Goal: Task Accomplishment & Management: Manage account settings

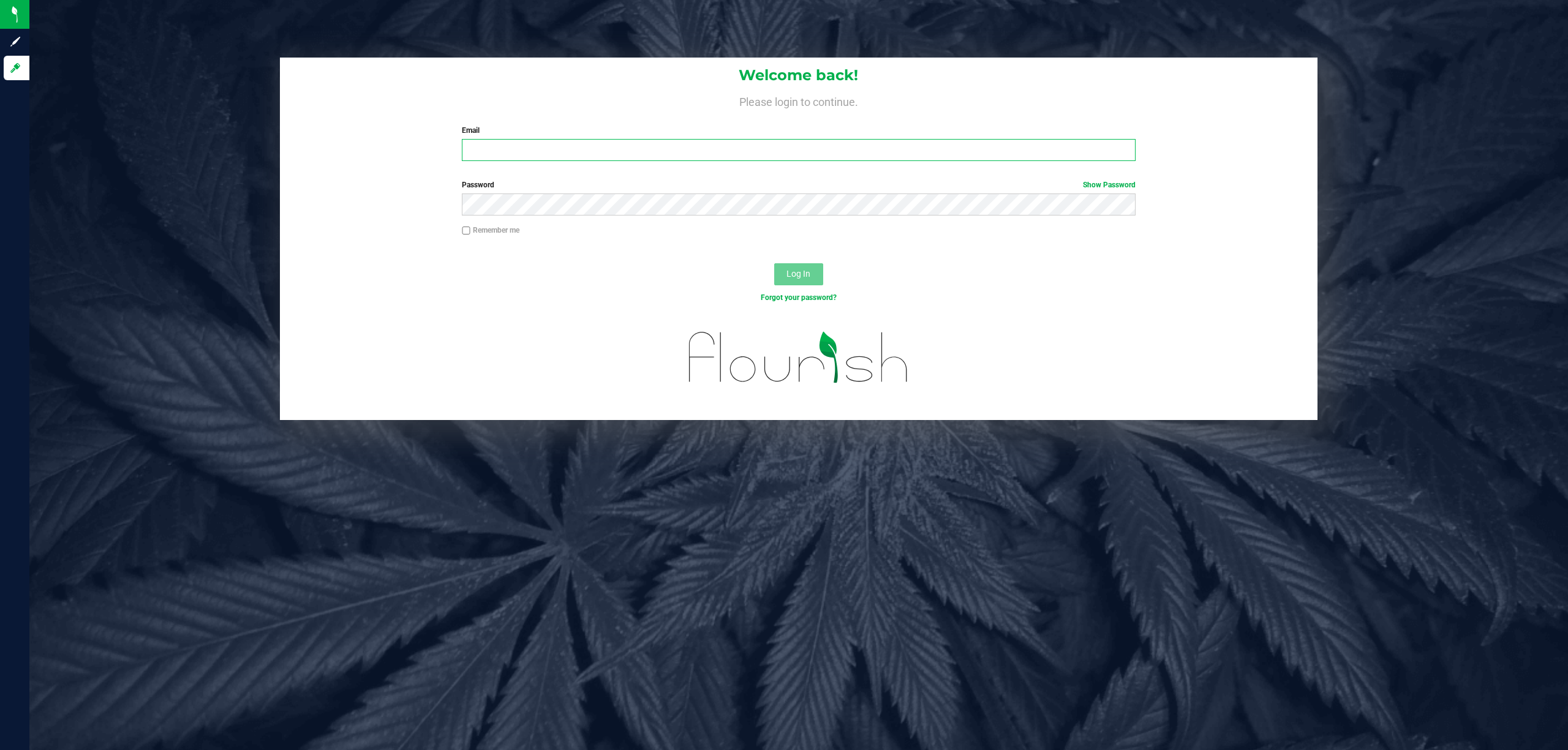
click at [483, 150] on input "Email" at bounding box center [798, 150] width 674 height 22
type input "[EMAIL_ADDRESS][DOMAIN_NAME]"
click at [774, 263] on button "Log In" at bounding box center [799, 274] width 49 height 22
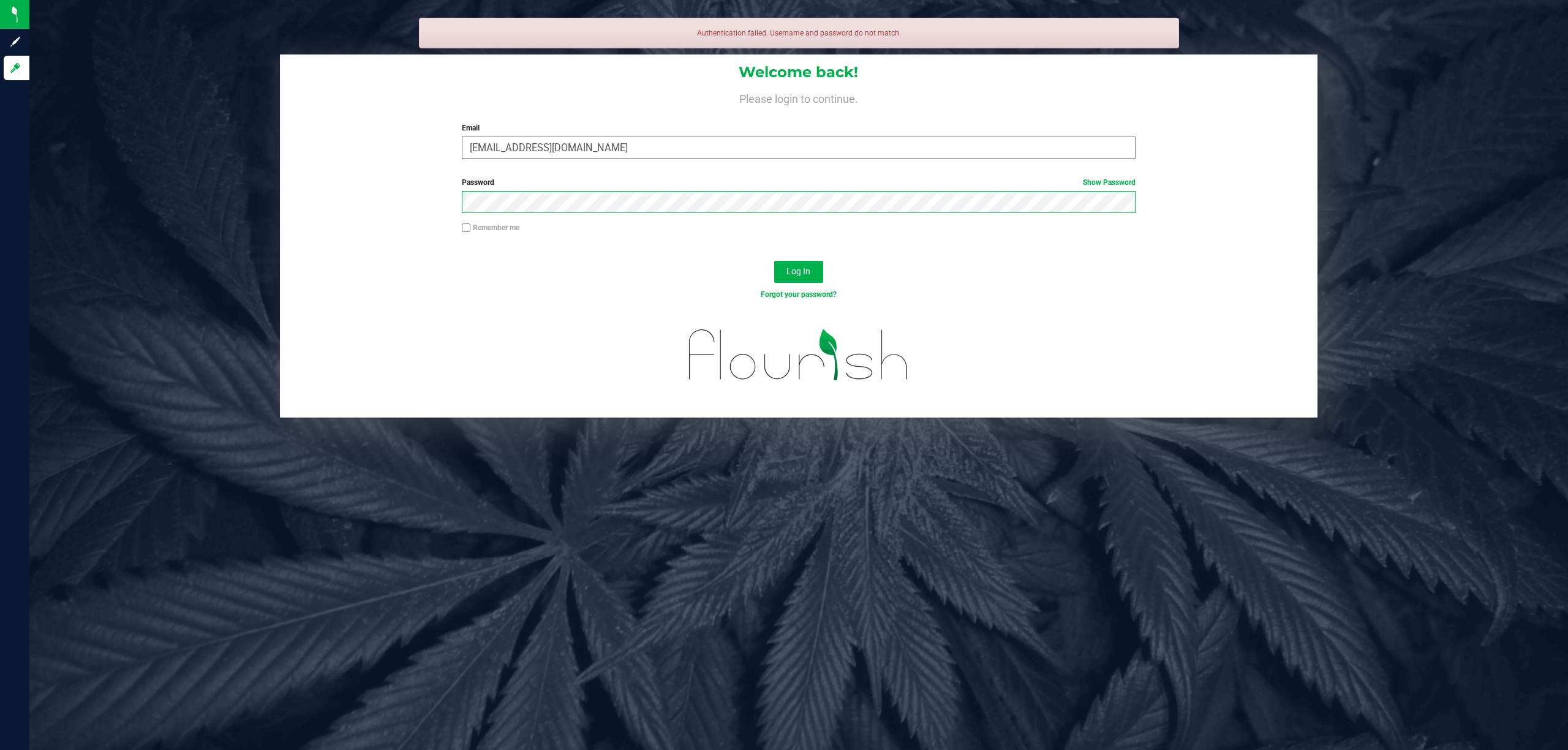
click at [774, 261] on button "Log In" at bounding box center [799, 271] width 49 height 22
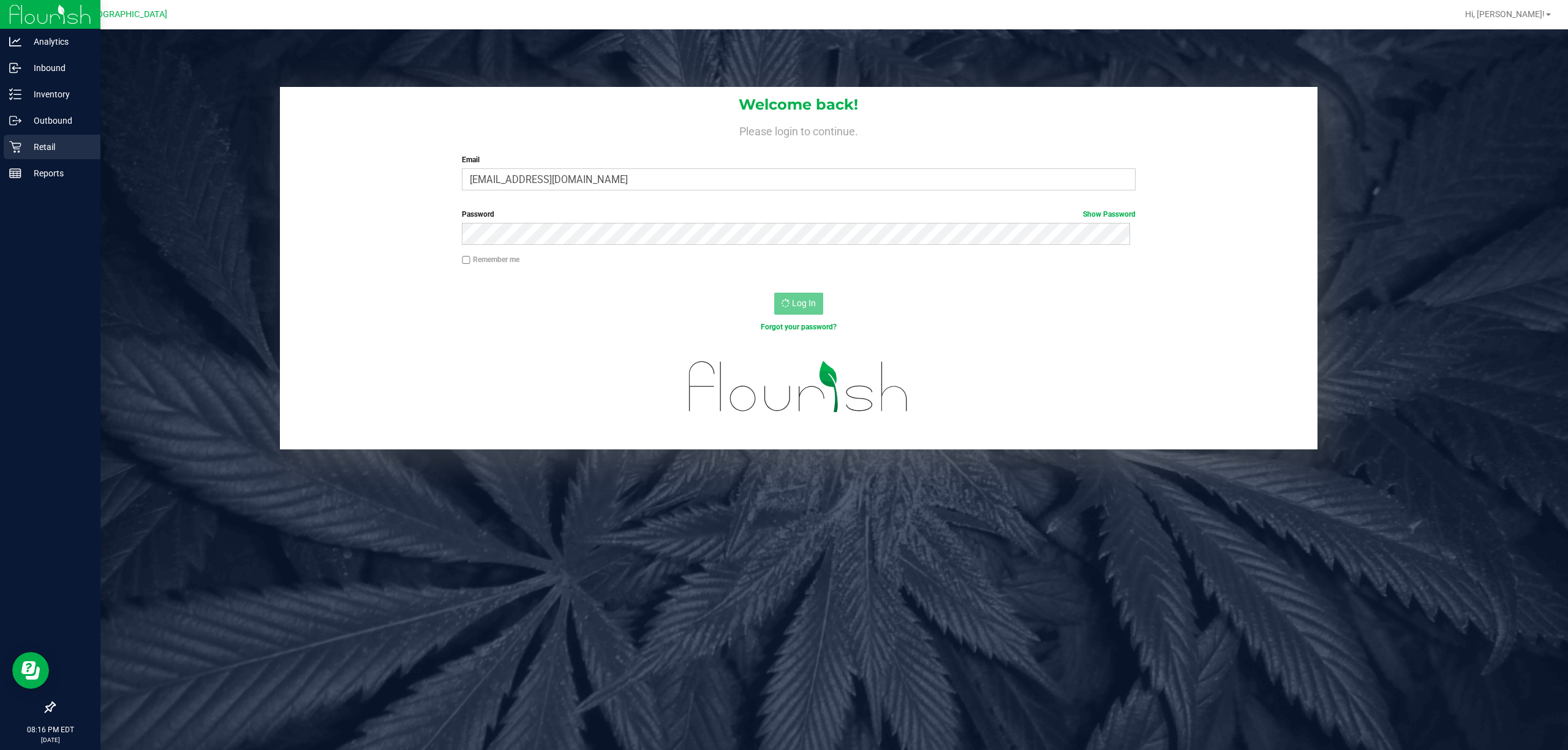
click at [25, 145] on p "Retail" at bounding box center [58, 147] width 73 height 15
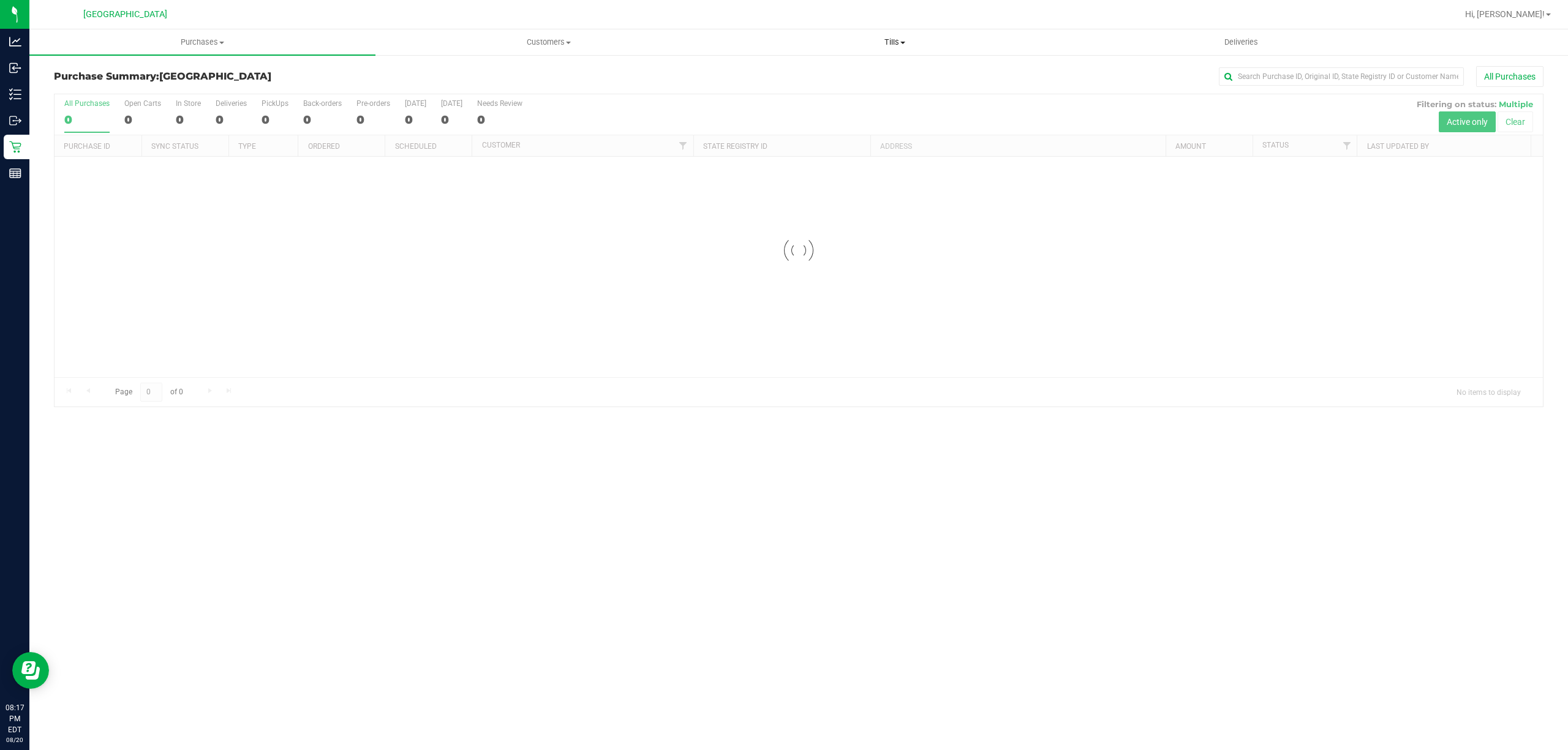
click at [892, 46] on span "Tills" at bounding box center [894, 42] width 345 height 11
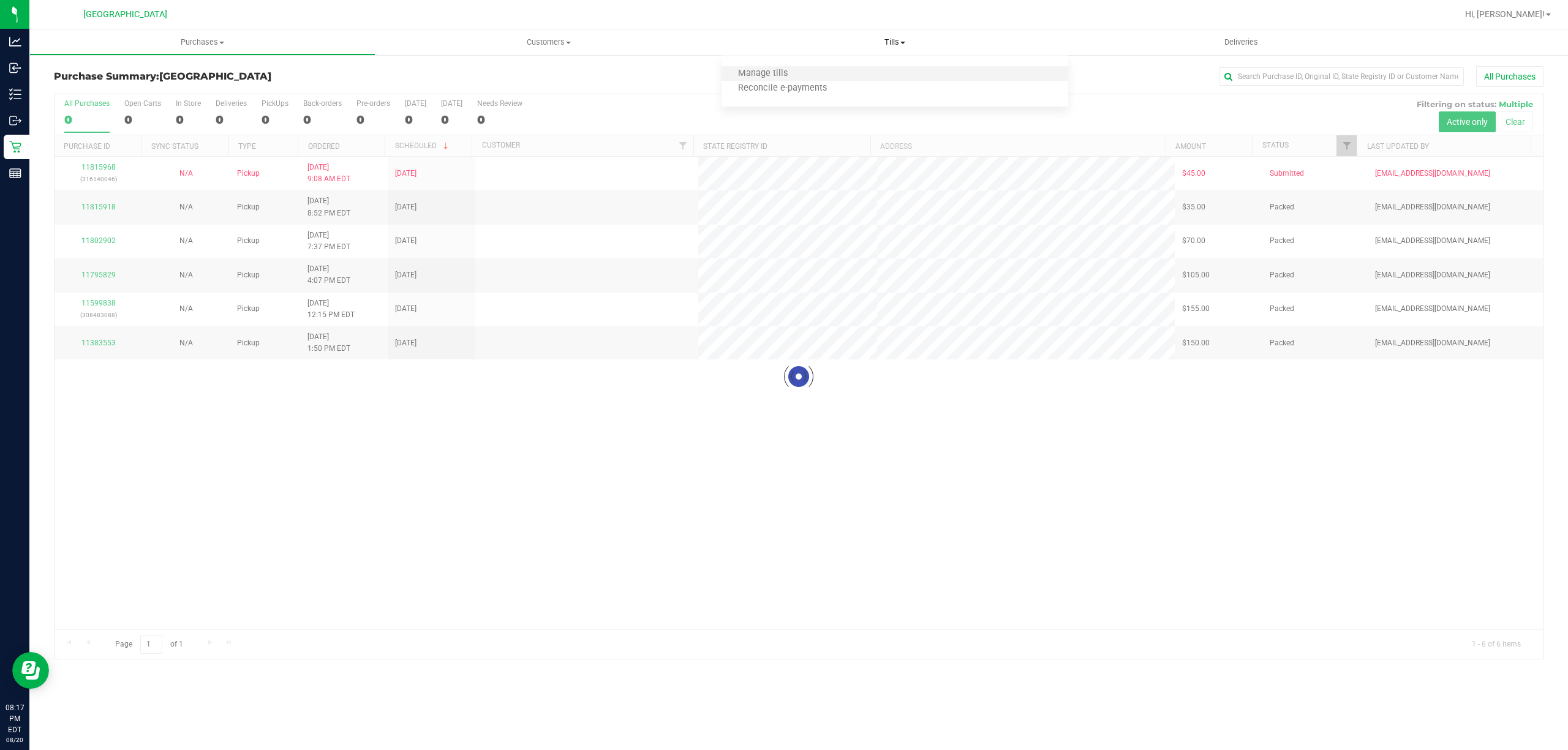
click at [812, 67] on li "Manage tills" at bounding box center [895, 74] width 346 height 15
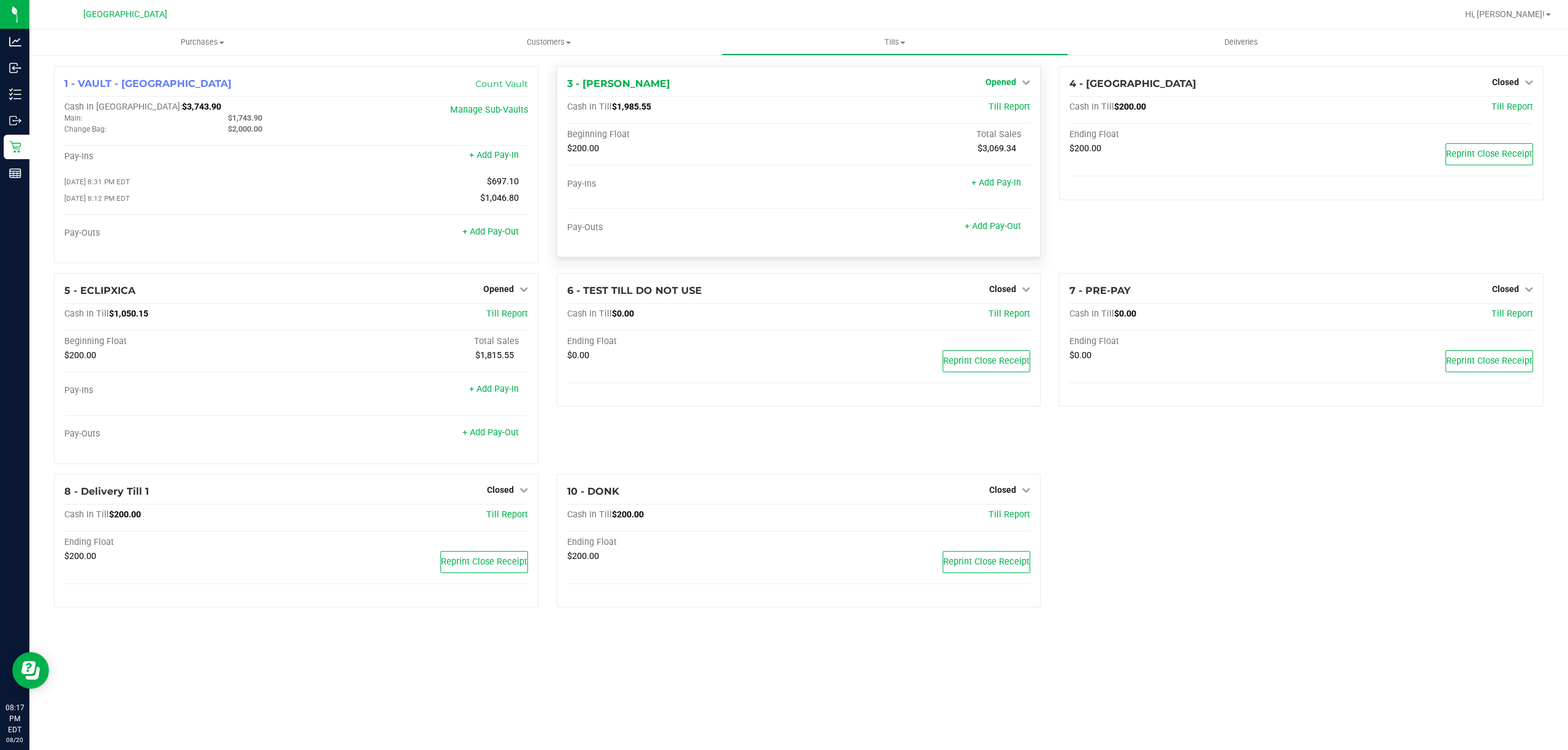
click at [996, 86] on span "Opened" at bounding box center [1001, 82] width 31 height 10
click at [996, 103] on link "Close Till" at bounding box center [1002, 108] width 33 height 10
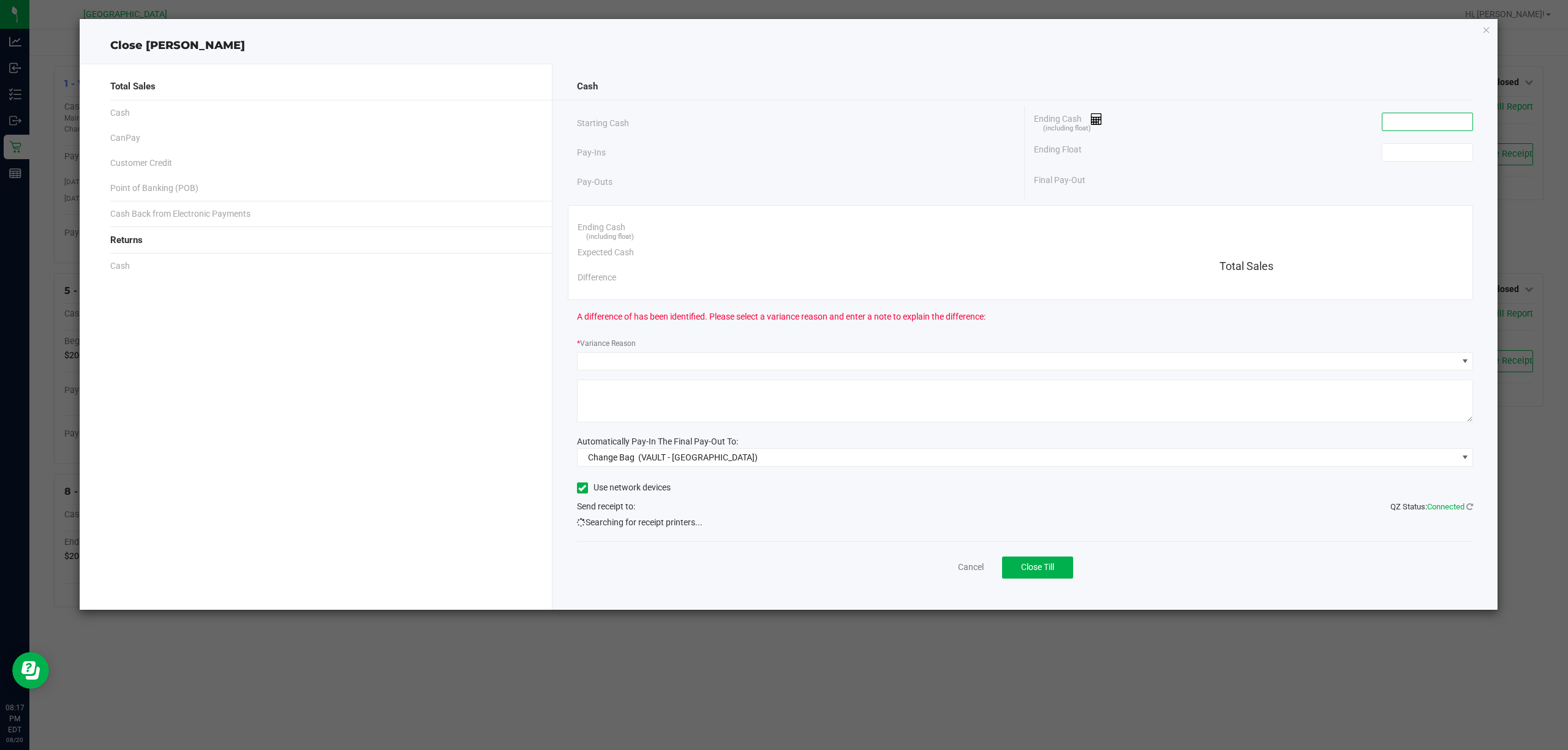
click at [1405, 120] on input at bounding box center [1427, 121] width 90 height 17
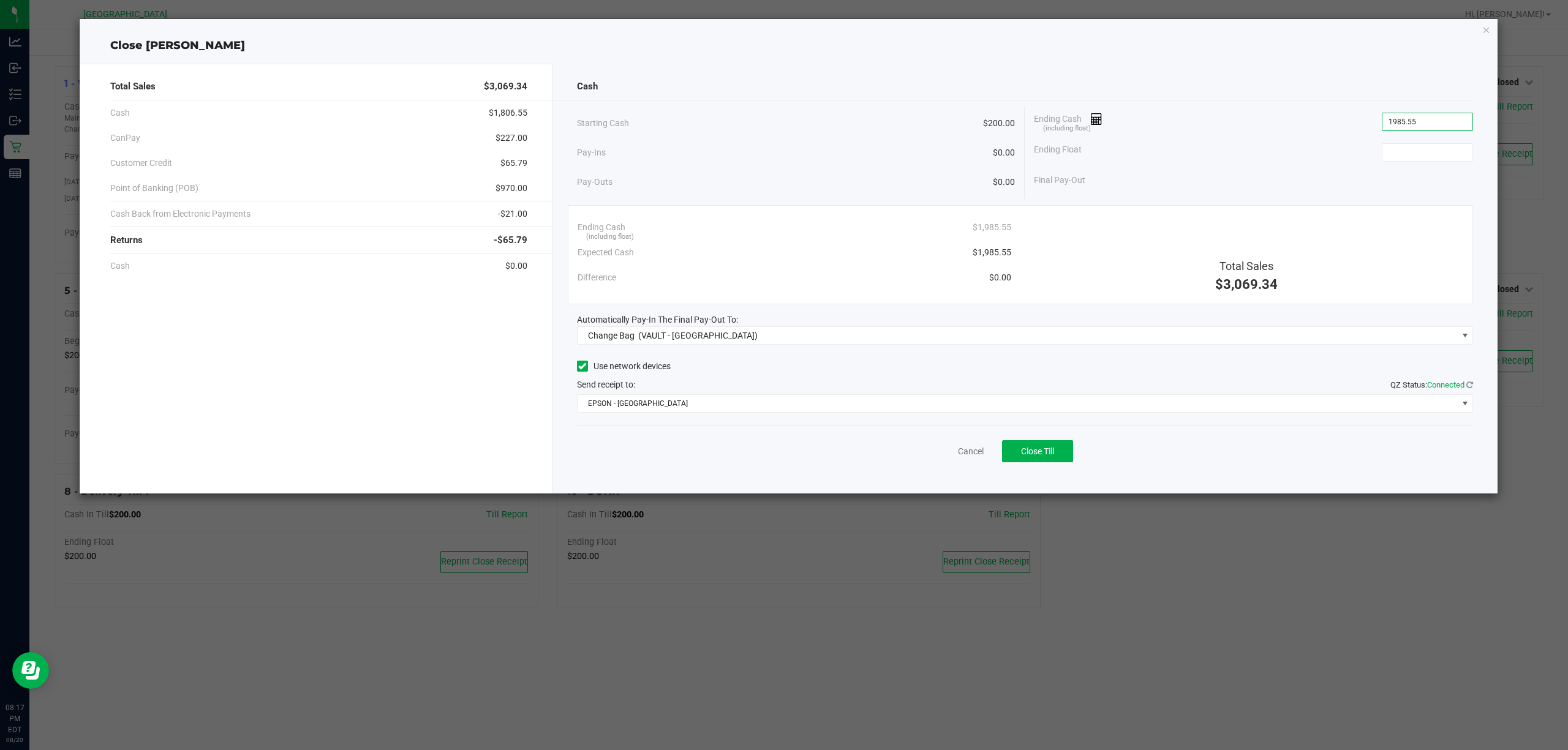
type input "$1,985.55"
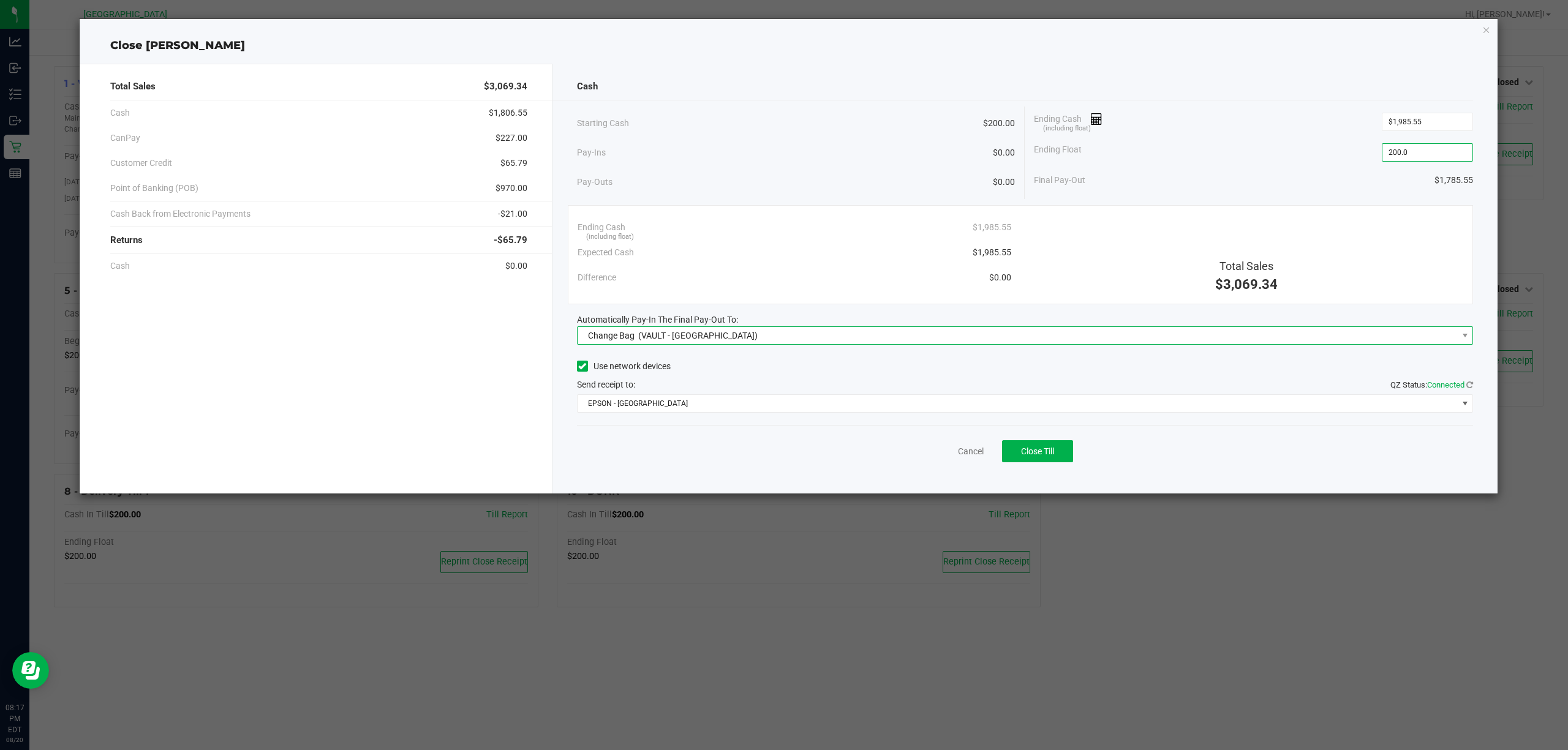
type input "$200.00"
drag, startPoint x: 742, startPoint y: 336, endPoint x: 732, endPoint y: 344, distance: 12.8
click at [741, 336] on span "Change Bag (VAULT - PORT ST LUCIE)" at bounding box center [1017, 335] width 881 height 17
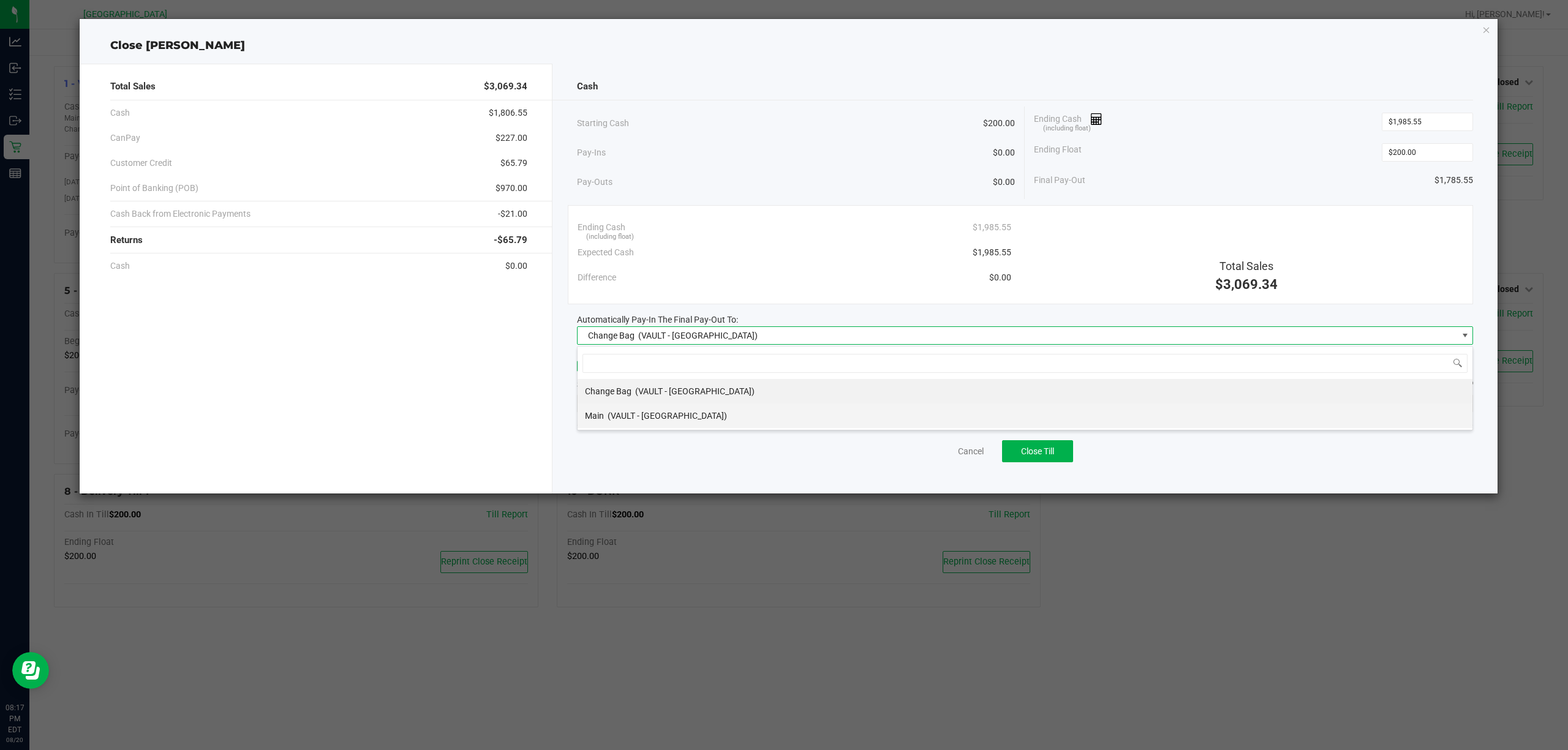
click at [704, 417] on li "Main (VAULT - PORT ST LUCIE)" at bounding box center [1025, 416] width 895 height 25
click at [698, 400] on span "EPSON - EAST-TIMOR" at bounding box center [1017, 403] width 881 height 17
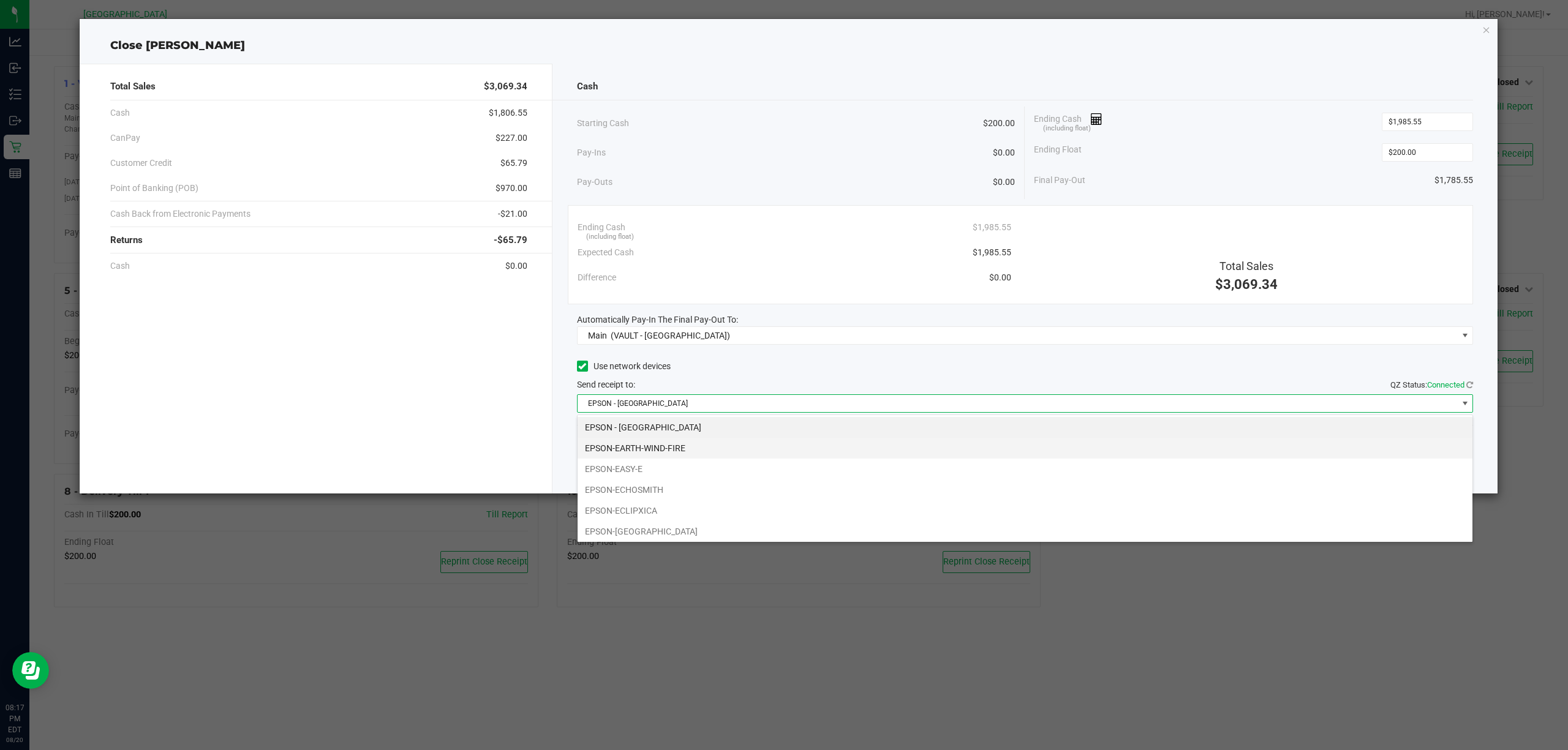
click at [667, 451] on li "EPSON-EARTH-WIND-FIRE" at bounding box center [1025, 448] width 895 height 21
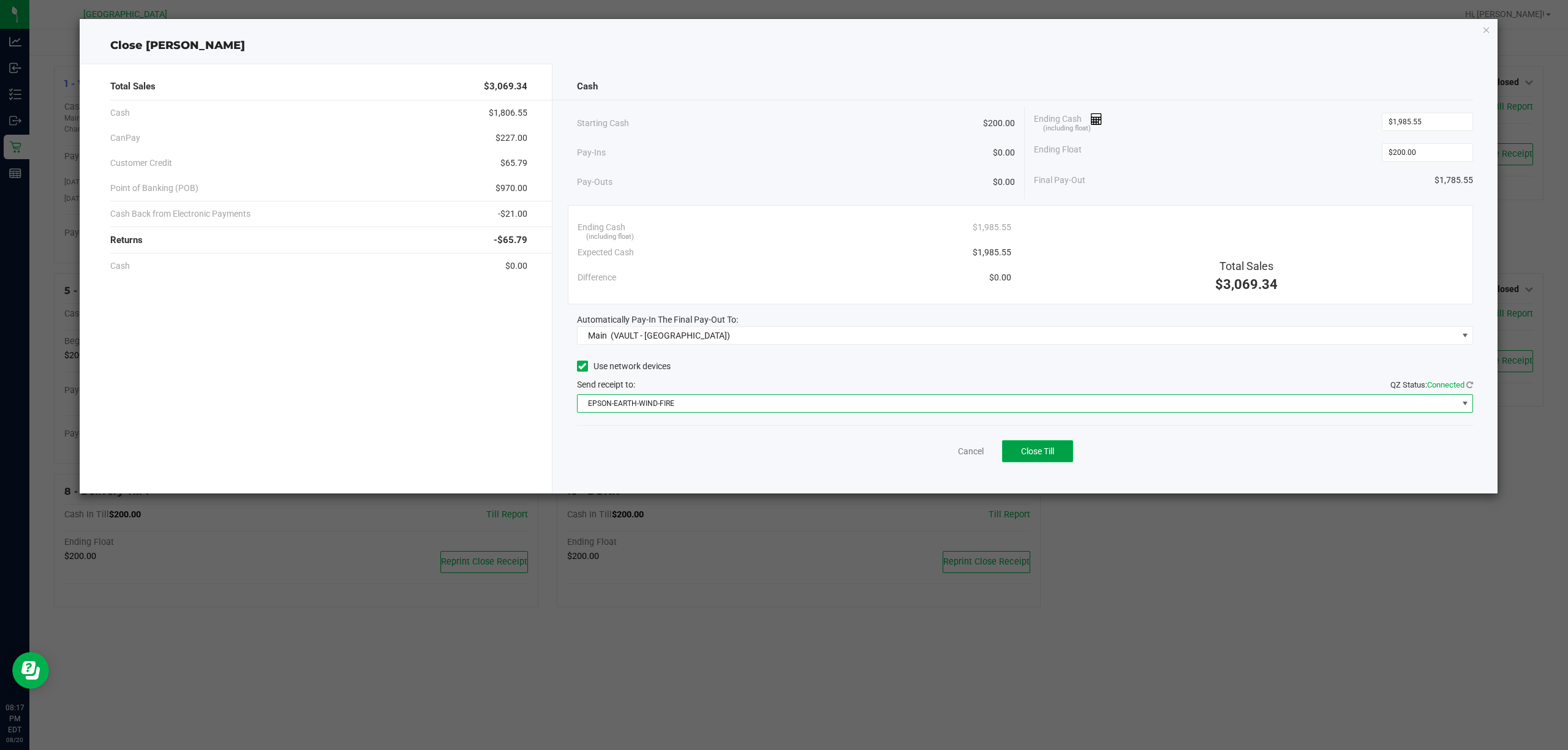
click at [1039, 461] on button "Close Till" at bounding box center [1038, 451] width 71 height 22
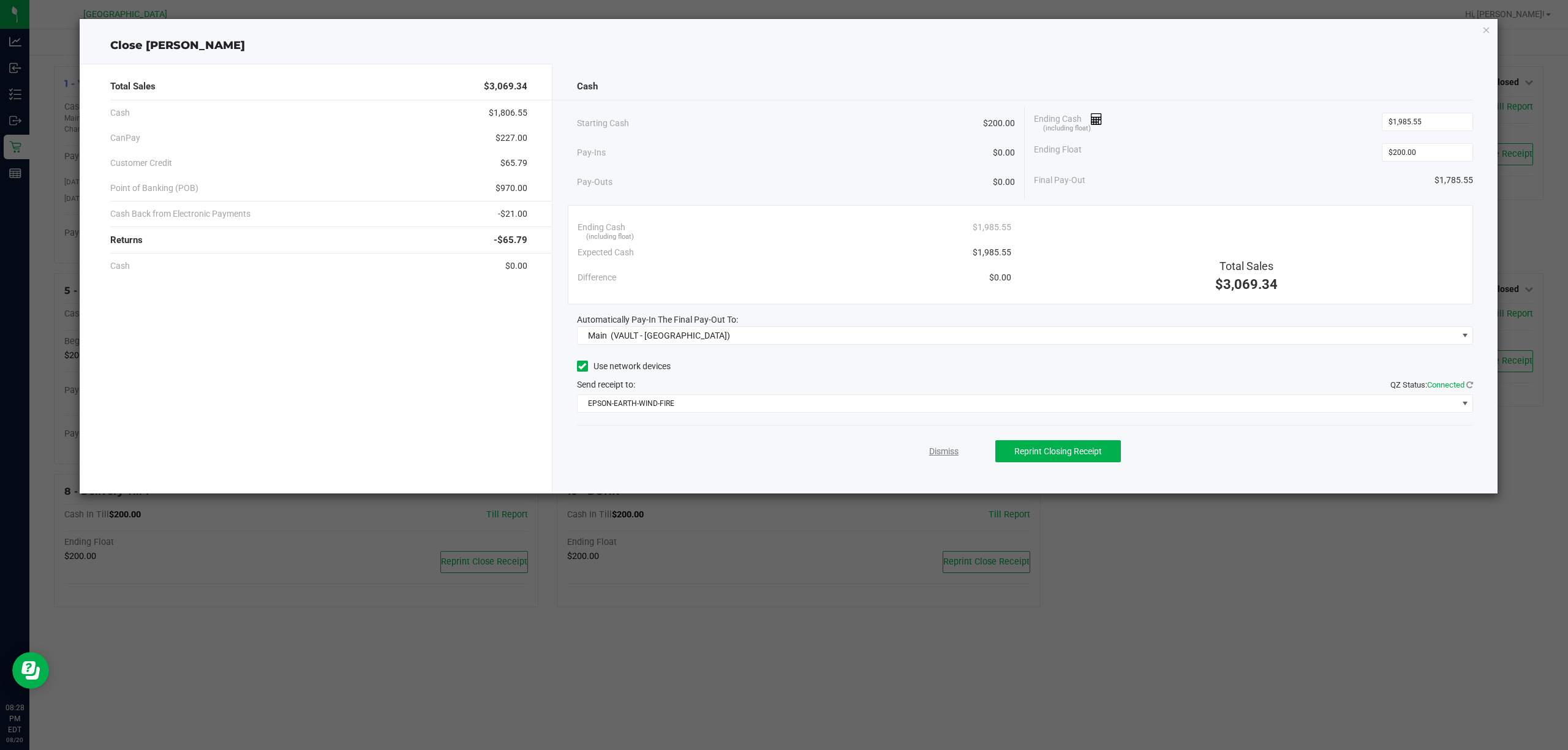
click at [946, 455] on link "Dismiss" at bounding box center [943, 451] width 29 height 13
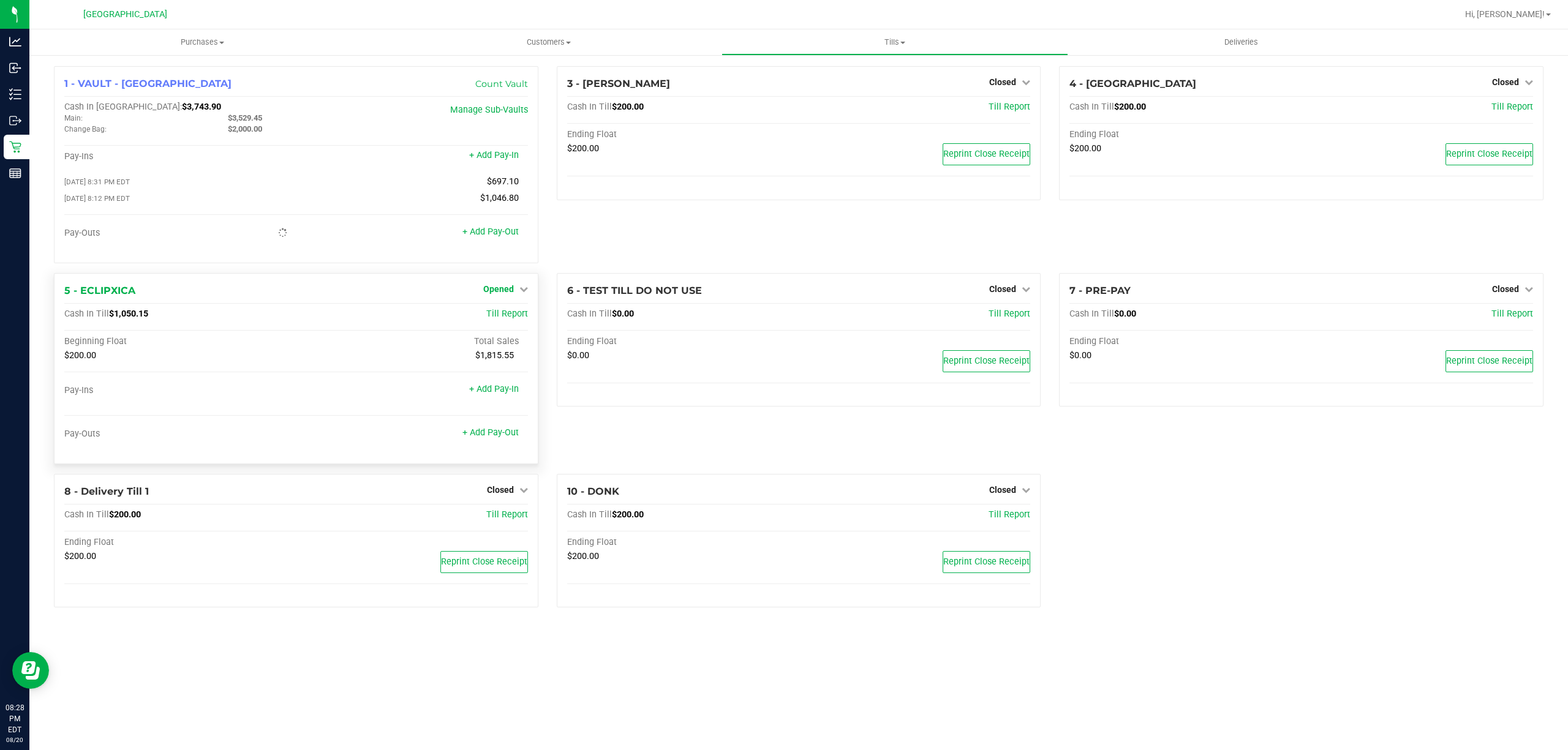
click at [515, 289] on link "Opened" at bounding box center [506, 289] width 45 height 10
click at [513, 316] on link "Close Till" at bounding box center [500, 314] width 33 height 10
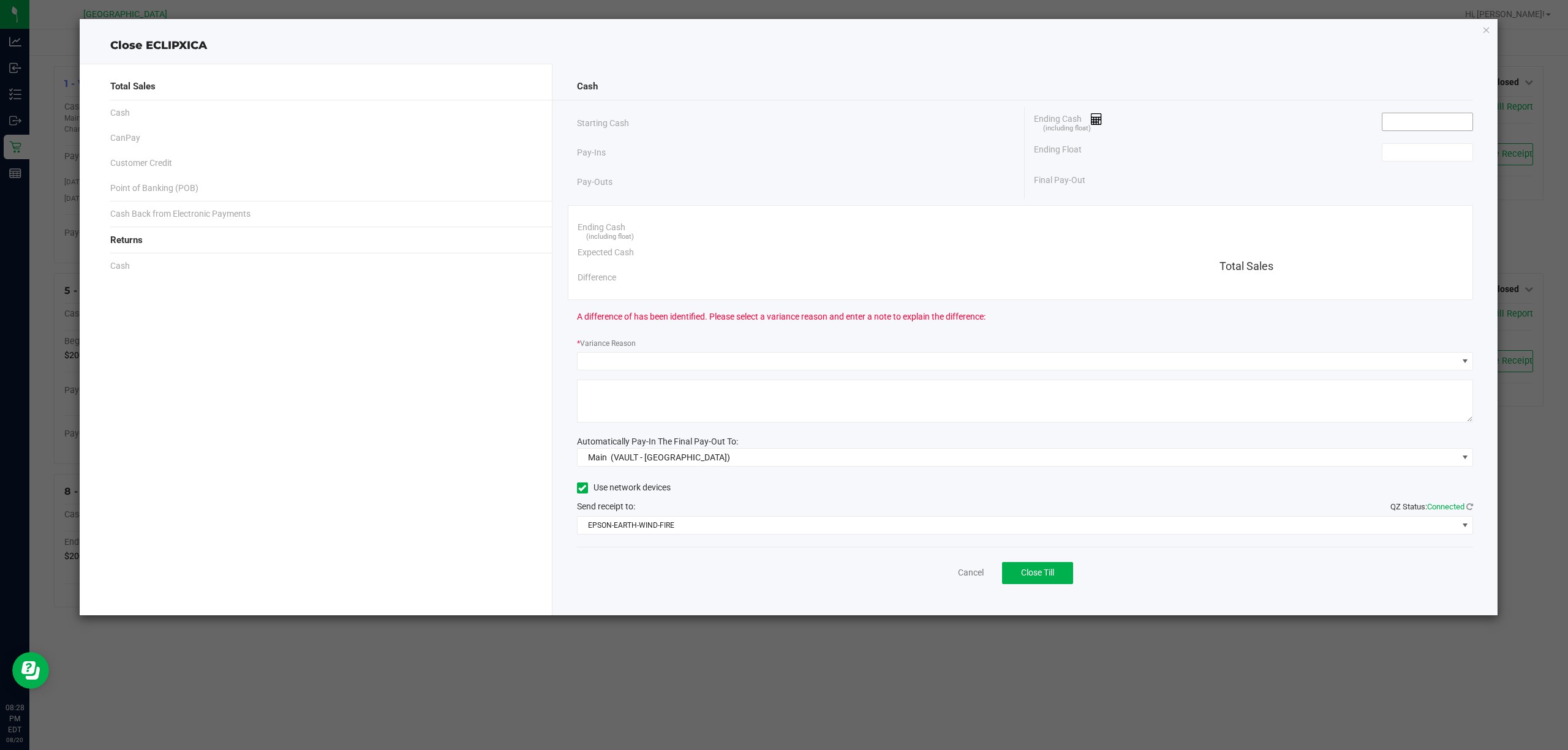
click at [1434, 117] on input at bounding box center [1427, 121] width 90 height 17
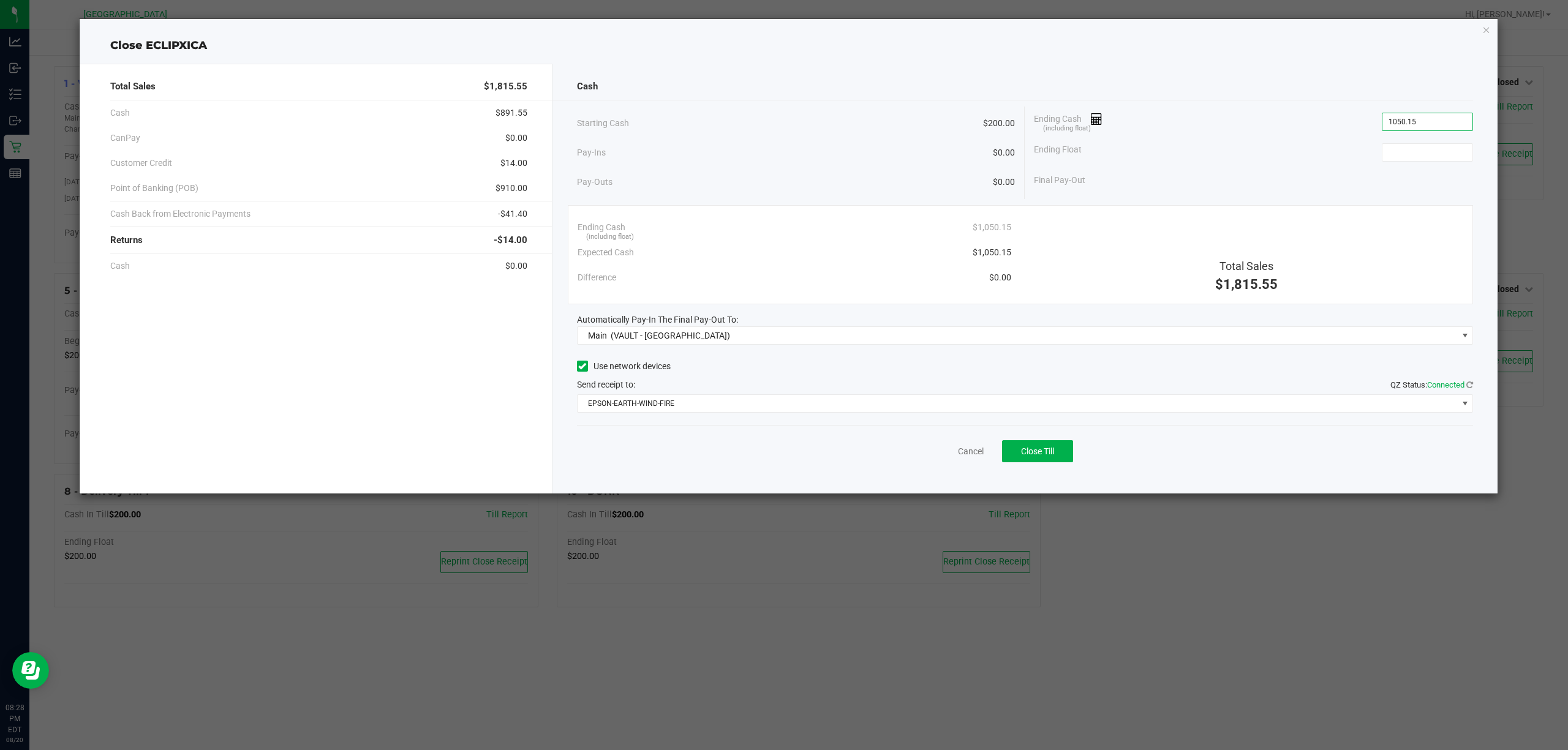
type input "$1,050.15"
type input "$200.00"
click at [1025, 455] on span "Close Till" at bounding box center [1038, 451] width 33 height 10
click at [951, 457] on link "Dismiss" at bounding box center [943, 451] width 29 height 13
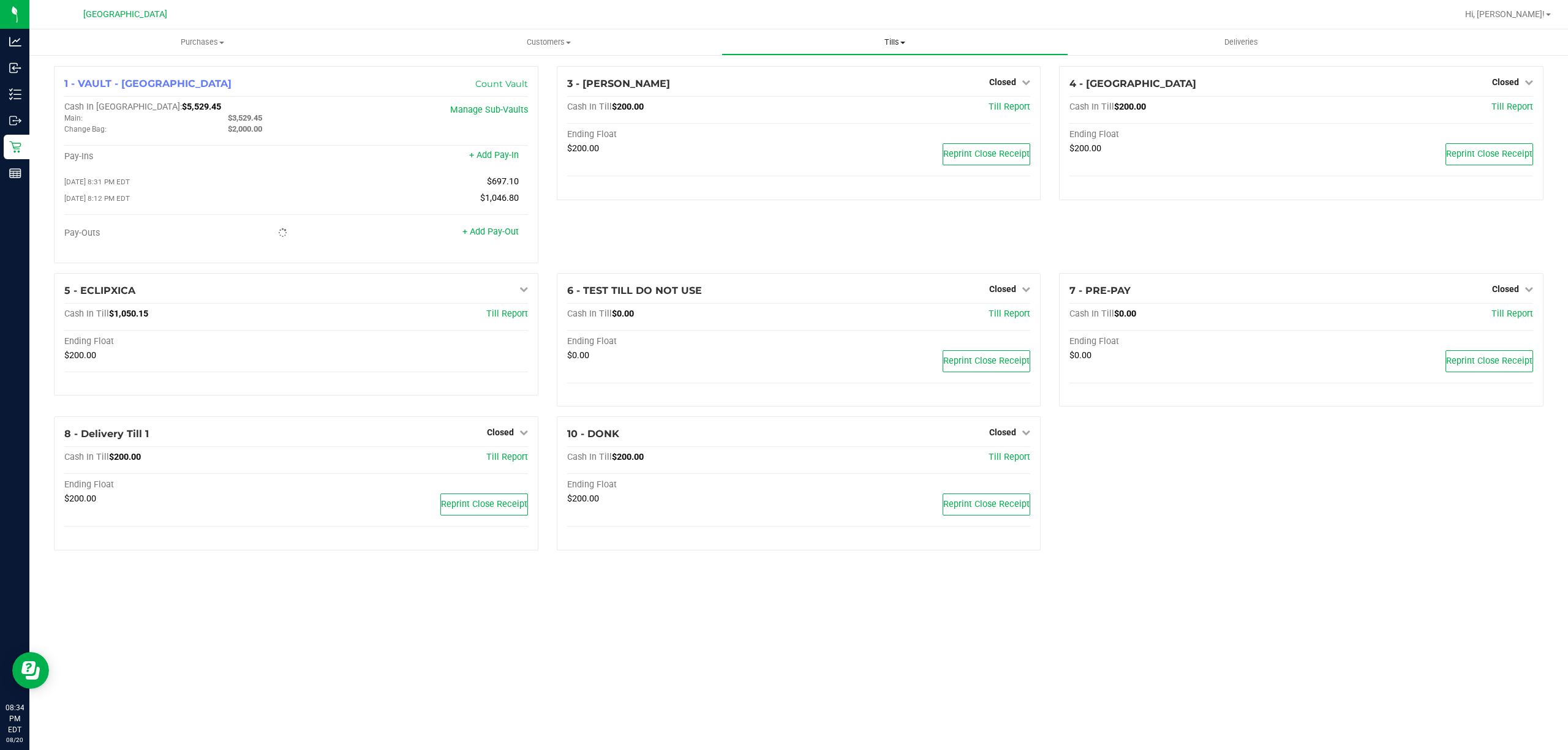
click at [892, 35] on uib-tab-heading "Tills Manage tills Reconcile e-payments" at bounding box center [894, 42] width 345 height 25
click at [811, 83] on span "Reconcile e-payments" at bounding box center [783, 88] width 122 height 10
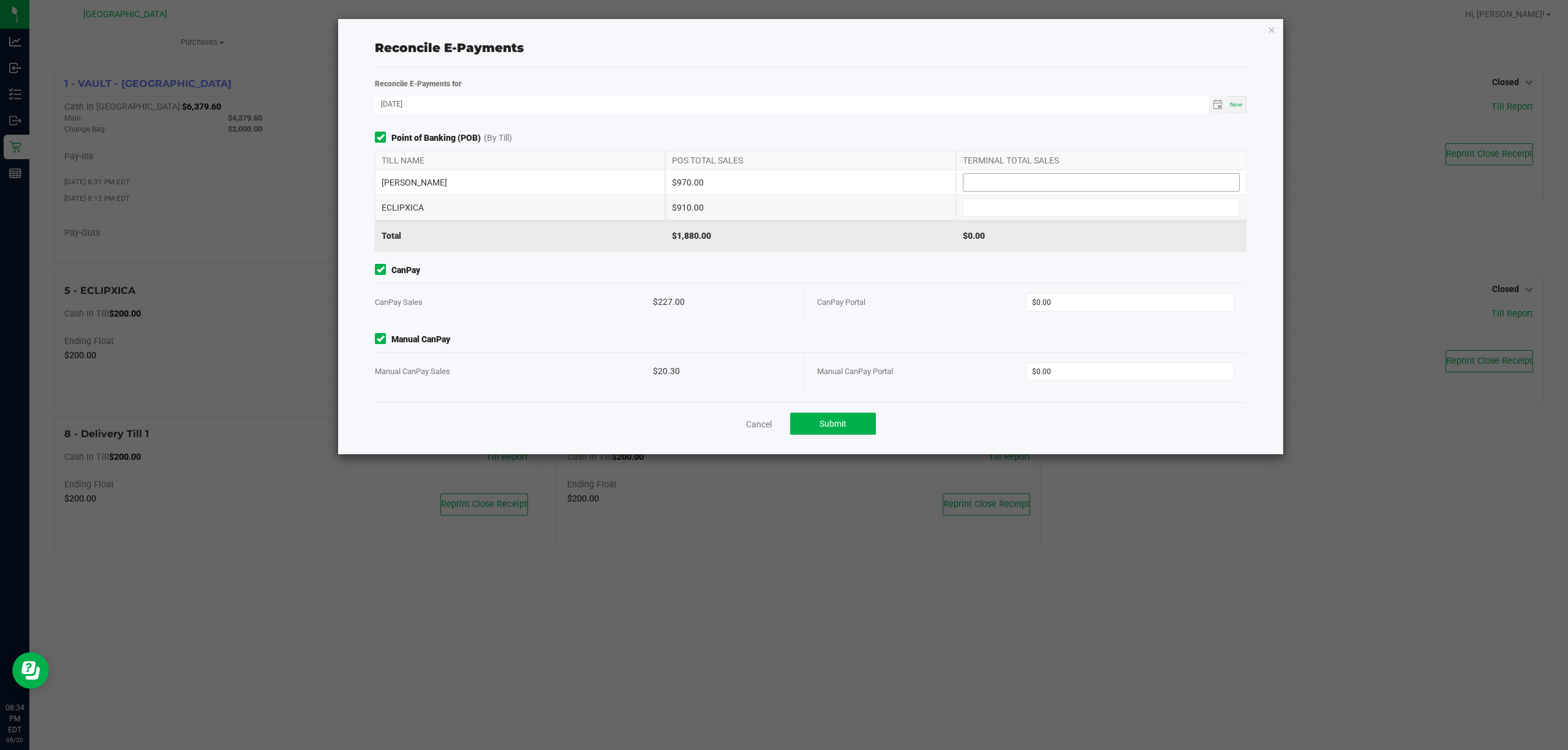
click at [1024, 176] on input at bounding box center [1101, 182] width 275 height 17
type input "$970.00"
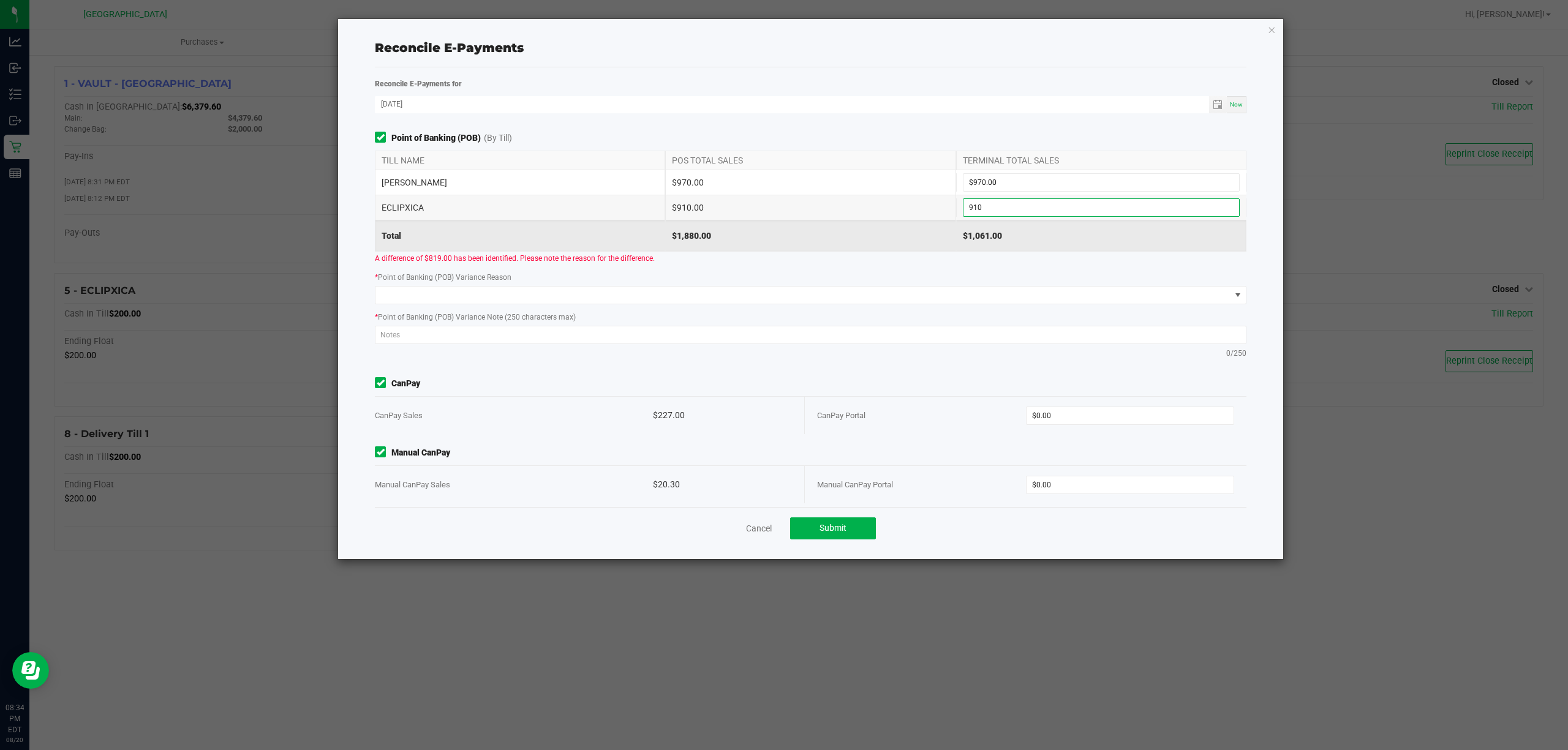
type input "$910.00"
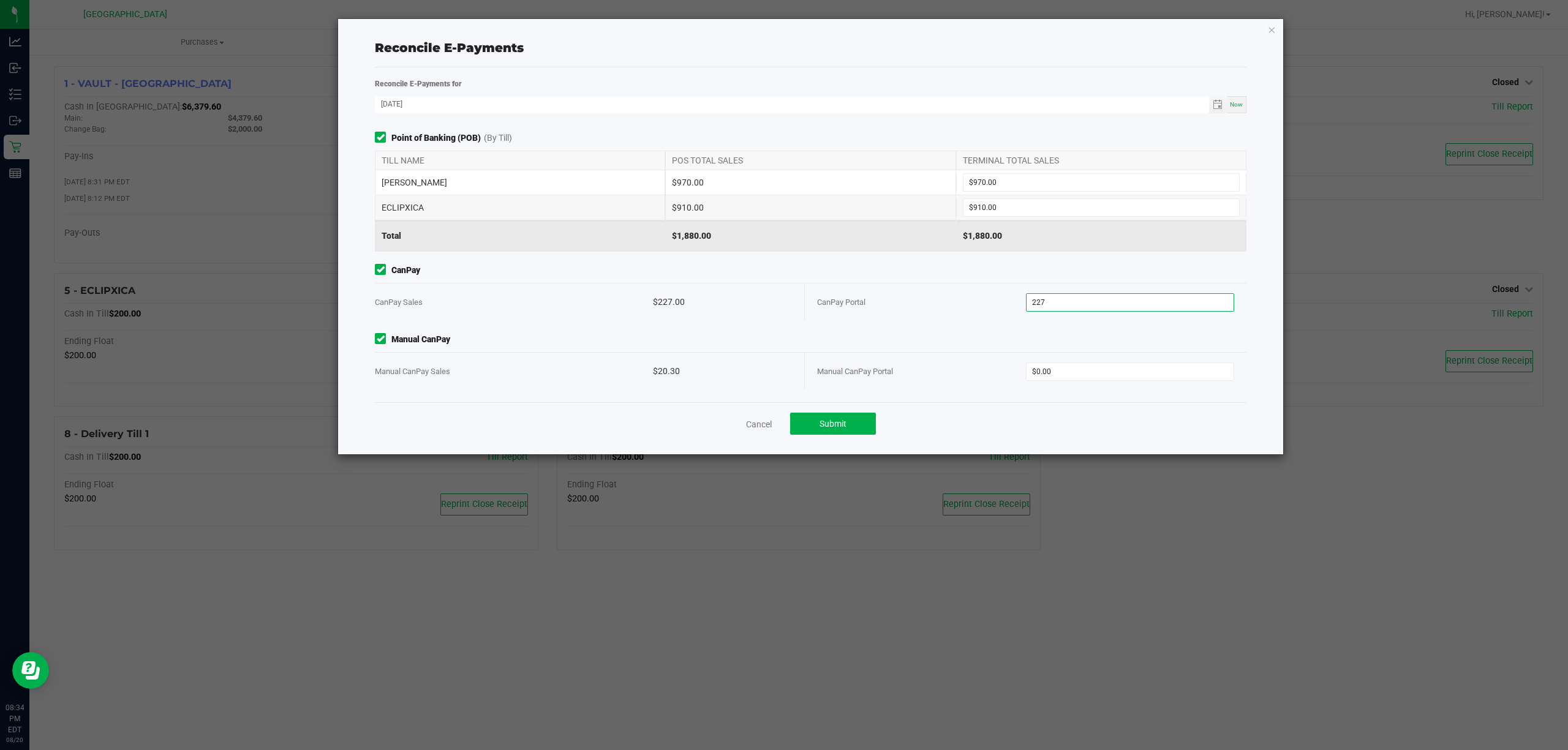
type input "$227.00"
type input "$20.30"
click at [854, 419] on button "Submit" at bounding box center [833, 423] width 86 height 22
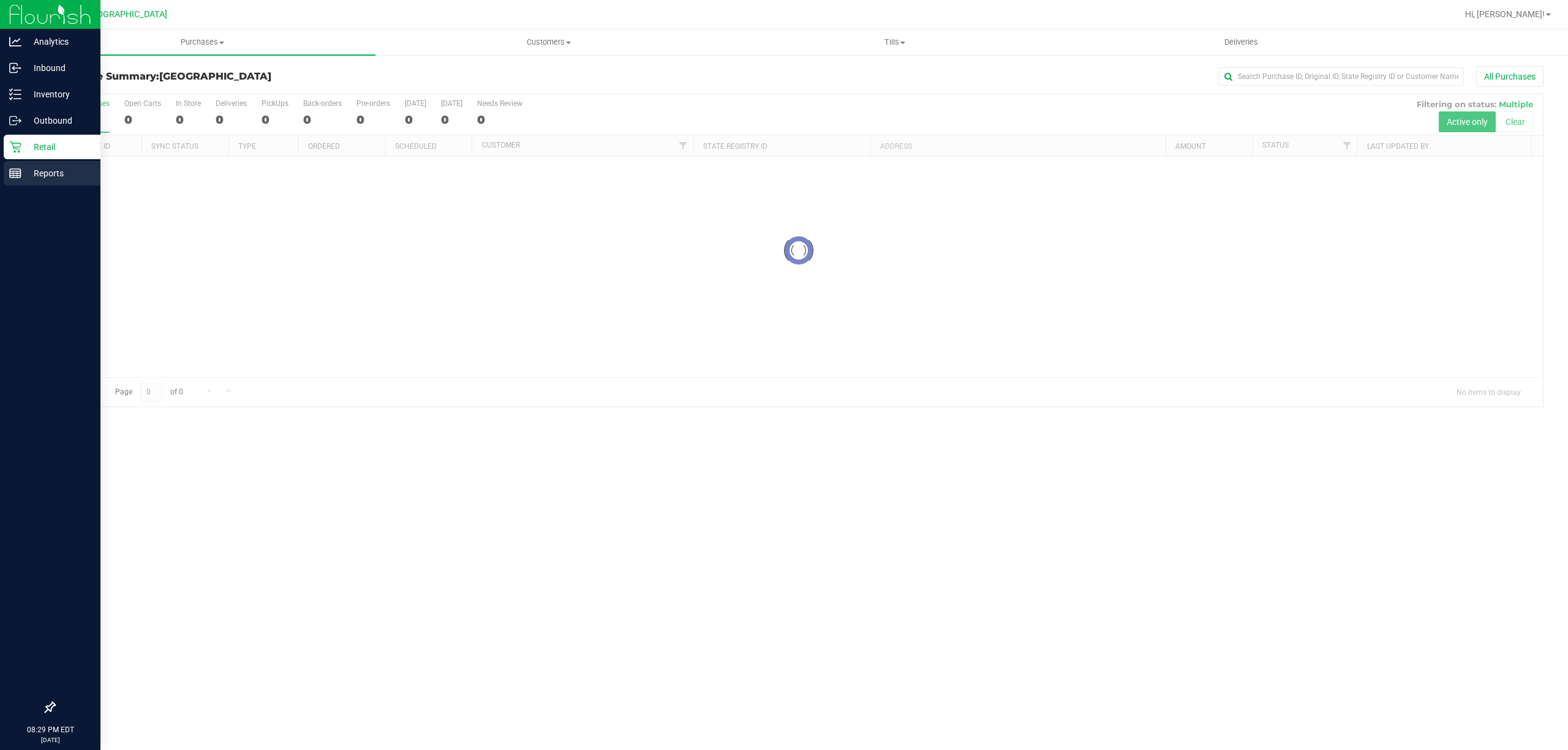
click at [15, 170] on icon at bounding box center [15, 173] width 12 height 12
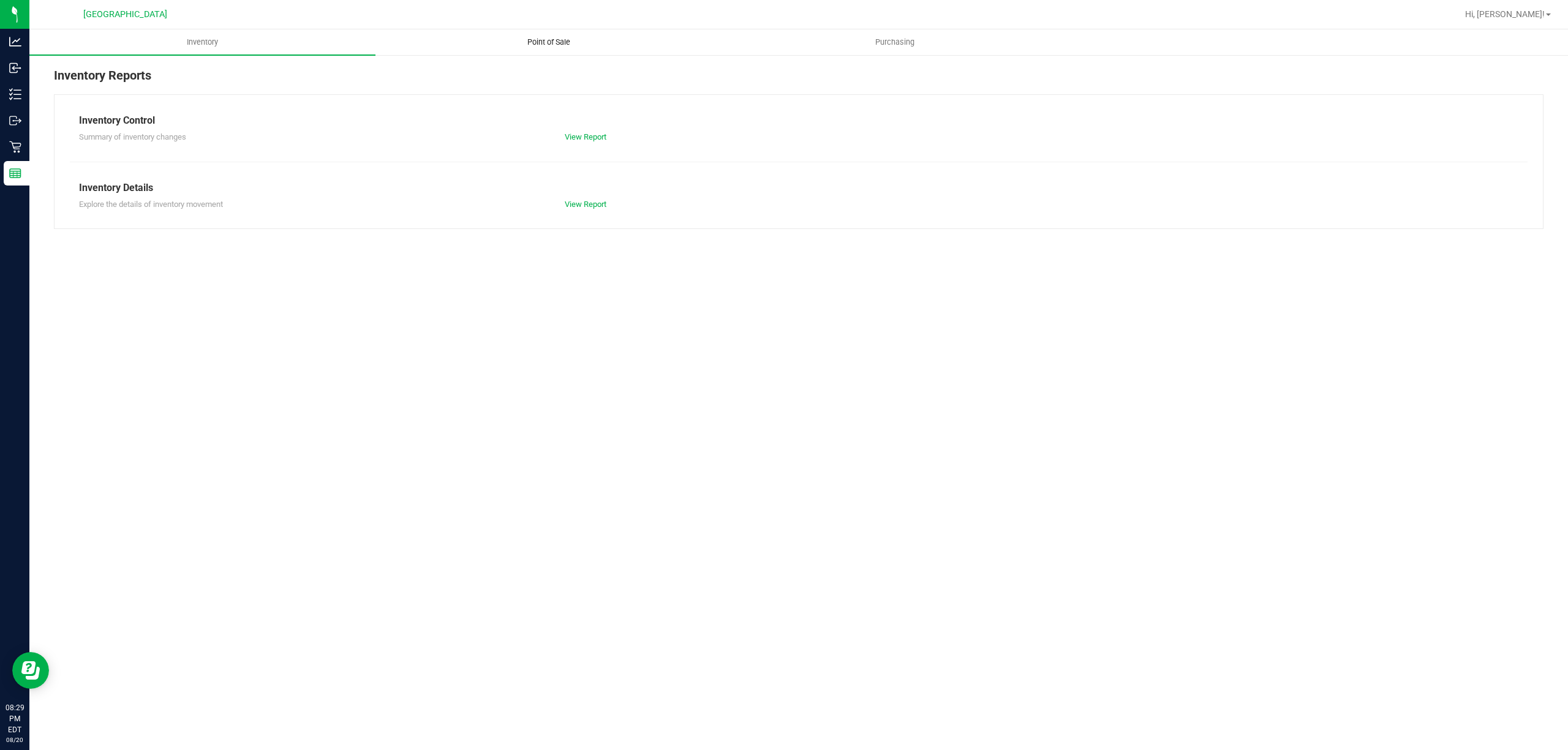
click at [545, 47] on span "Point of Sale" at bounding box center [549, 42] width 76 height 11
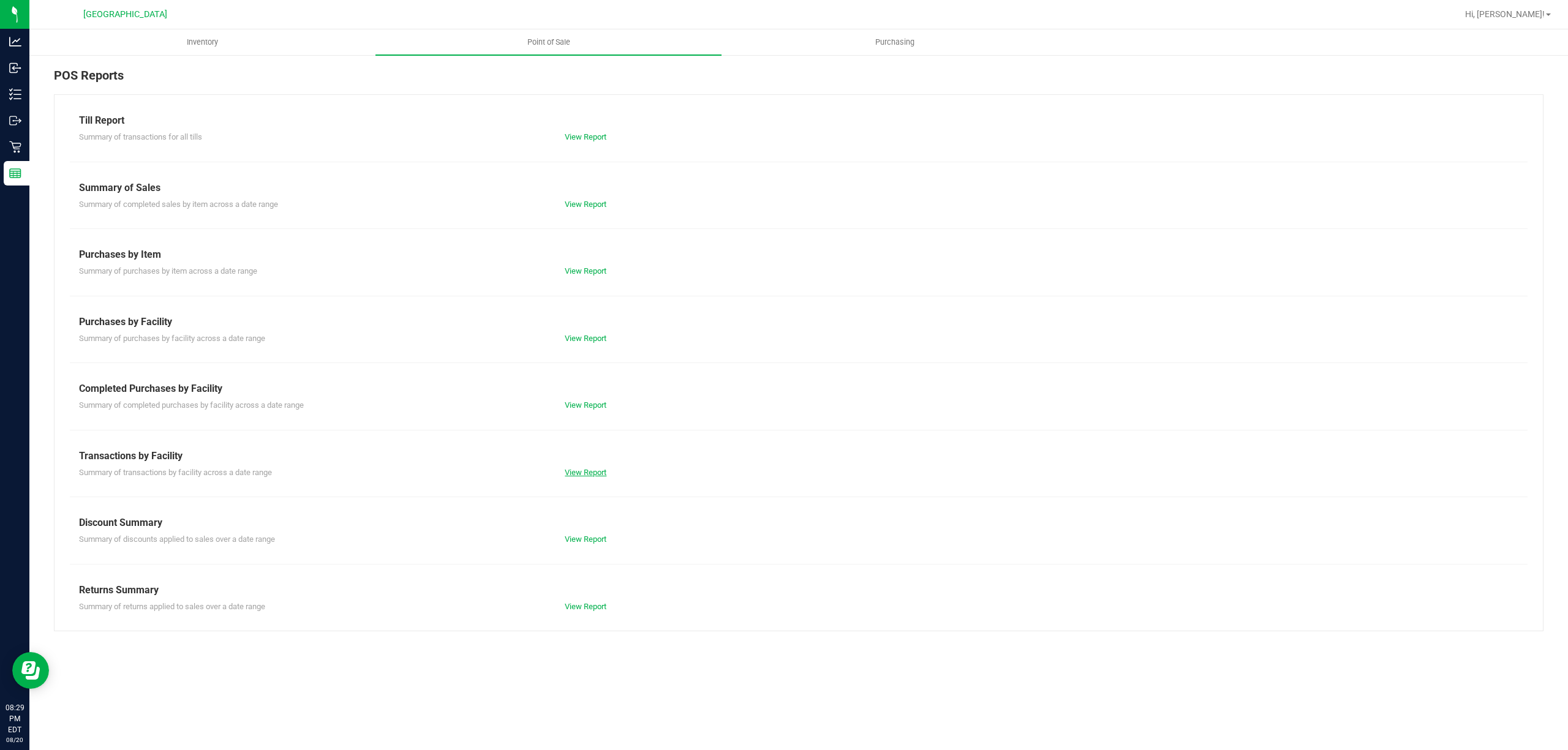
click at [593, 468] on link "View Report" at bounding box center [586, 473] width 42 height 9
